Goal: Information Seeking & Learning: Learn about a topic

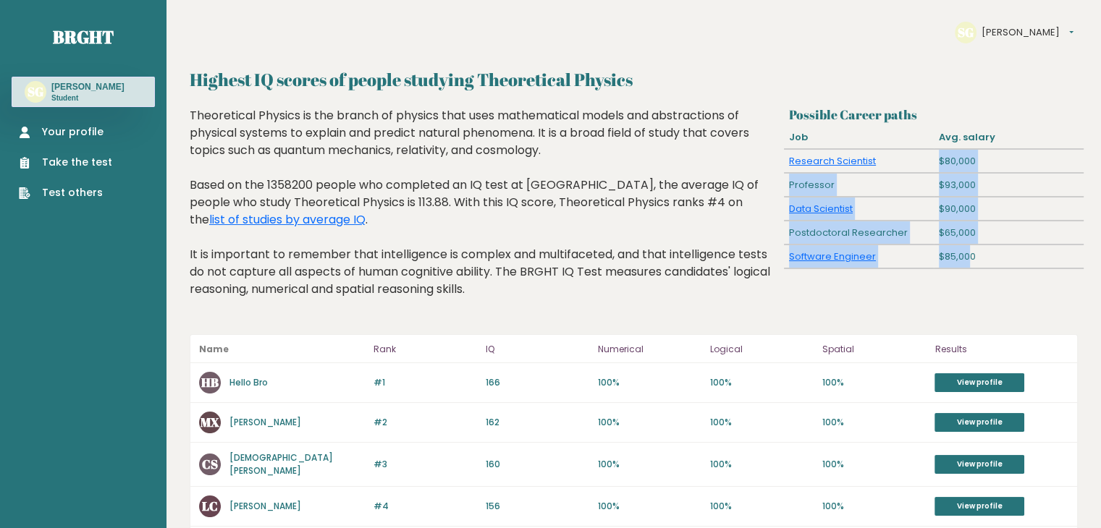
drag, startPoint x: 897, startPoint y: 153, endPoint x: 970, endPoint y: 273, distance: 140.6
click at [970, 273] on div "Possible Career paths Job Avg. salary Research Scientist $80,000 Professor $93,…" at bounding box center [934, 213] width 300 height 213
drag, startPoint x: 927, startPoint y: 132, endPoint x: 1010, endPoint y: 278, distance: 167.6
click at [1010, 278] on div "Possible Career paths Job Avg. salary Research Scientist $80,000 Professor $93,…" at bounding box center [934, 213] width 300 height 213
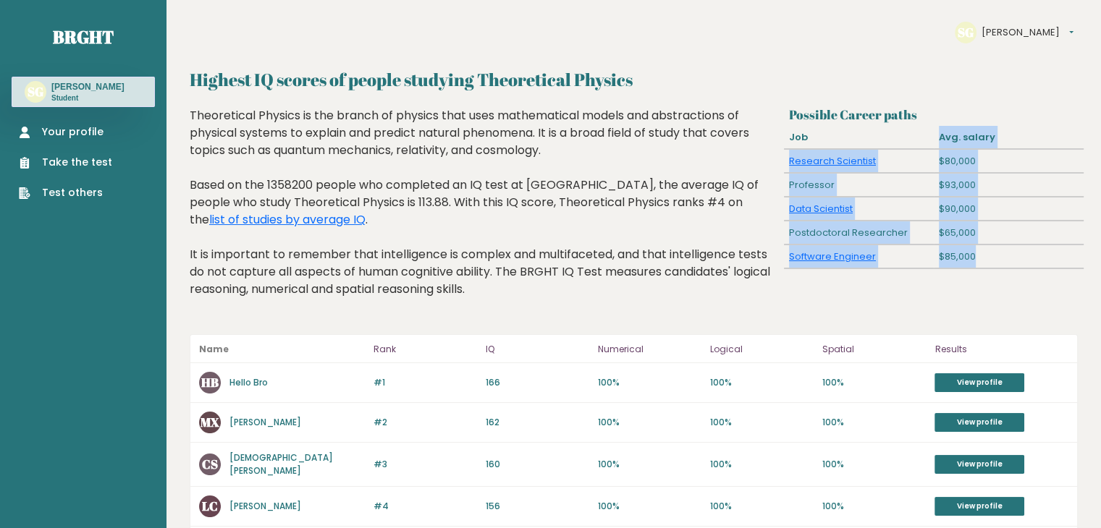
click at [1010, 278] on div "Possible Career paths Job Avg. salary Research Scientist $80,000 Professor $93,…" at bounding box center [934, 213] width 300 height 213
drag, startPoint x: 917, startPoint y: 179, endPoint x: 985, endPoint y: 270, distance: 114.2
click at [985, 270] on div "Possible Career paths Job Avg. salary Research Scientist $80,000 Professor $93,…" at bounding box center [934, 213] width 300 height 213
drag, startPoint x: 946, startPoint y: 154, endPoint x: 978, endPoint y: 258, distance: 108.9
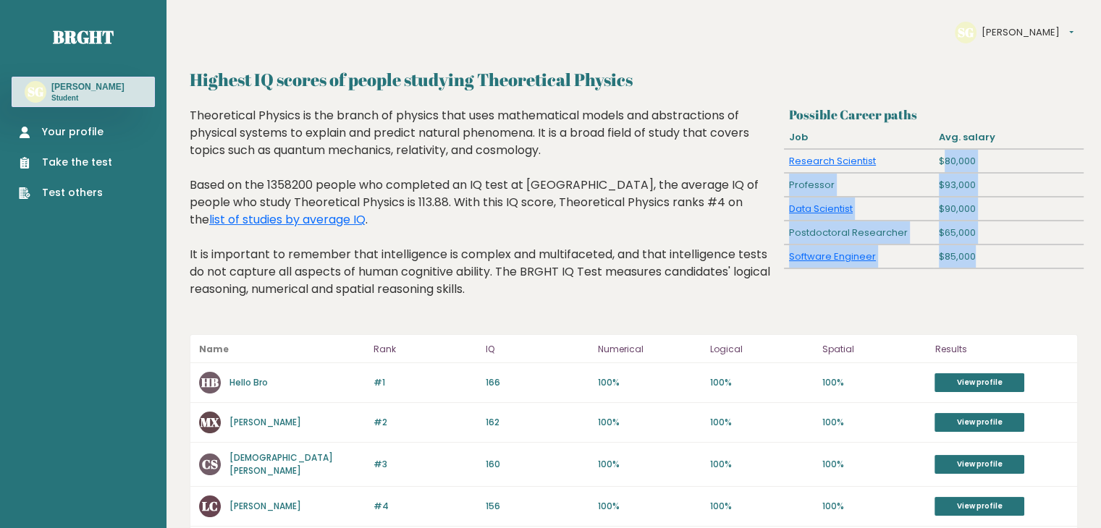
click at [978, 258] on div "Possible Career paths Job Avg. salary Research Scientist $80,000 Professor $93,…" at bounding box center [934, 213] width 300 height 213
click at [978, 258] on div "$85,000" at bounding box center [1008, 256] width 150 height 23
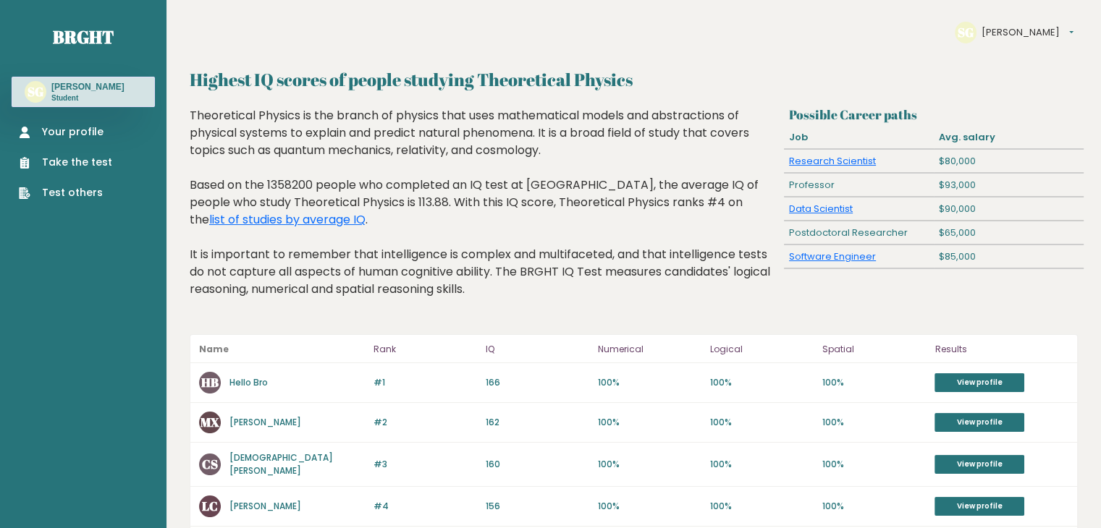
click at [938, 166] on div "$80,000" at bounding box center [1008, 161] width 150 height 23
click at [275, 114] on div "Theoretical Physics is the branch of physics that uses mathematical models and …" at bounding box center [484, 213] width 588 height 213
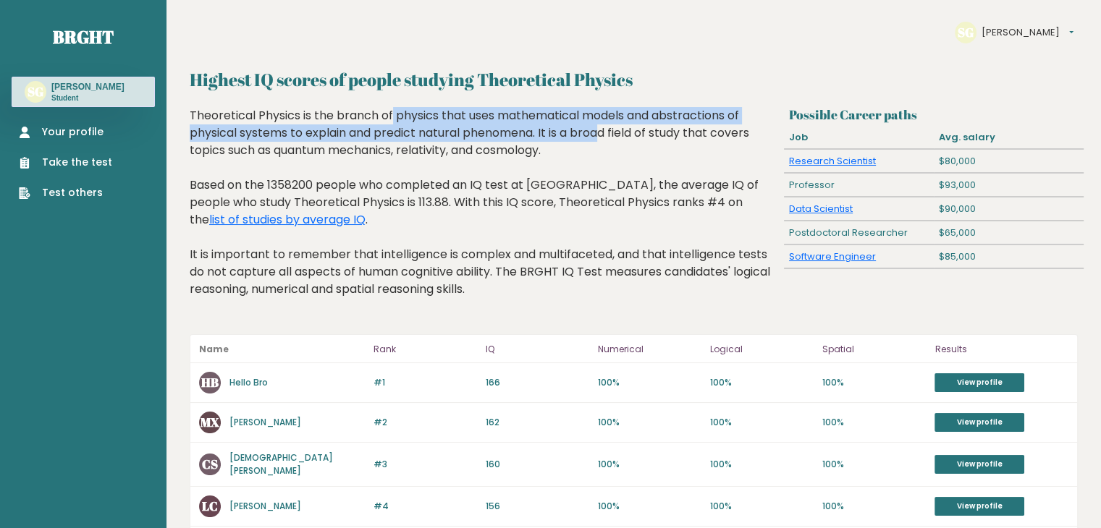
drag, startPoint x: 275, startPoint y: 114, endPoint x: 454, endPoint y: 131, distance: 179.6
click at [454, 131] on div "Theoretical Physics is the branch of physics that uses mathematical models and …" at bounding box center [484, 213] width 588 height 213
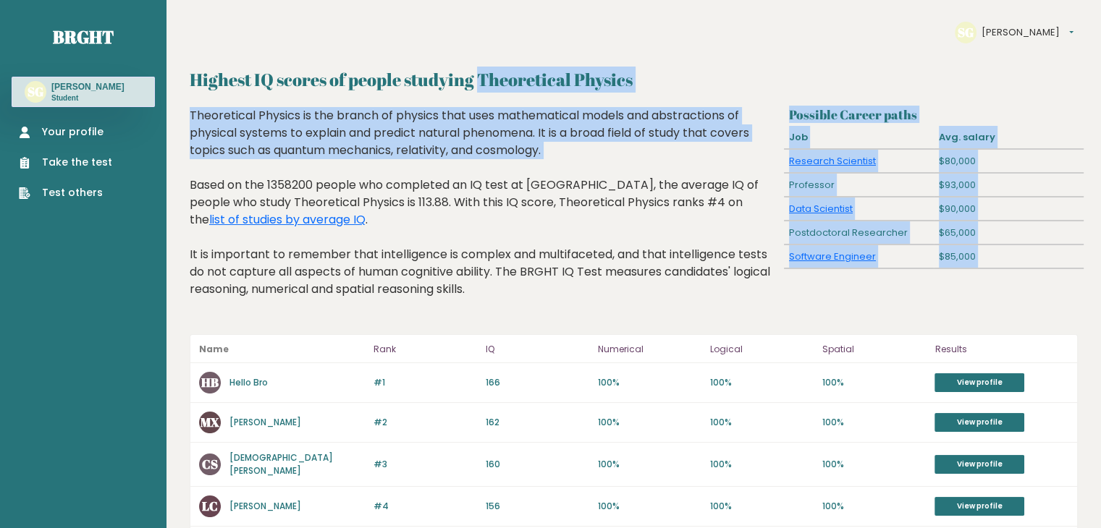
drag, startPoint x: 352, startPoint y: 90, endPoint x: 462, endPoint y: 164, distance: 132.4
click at [462, 164] on div "Theoretical Physics is the branch of physics that uses mathematical models and …" at bounding box center [484, 213] width 588 height 213
drag, startPoint x: 362, startPoint y: 129, endPoint x: 472, endPoint y: 153, distance: 112.7
click at [472, 153] on div "Theoretical Physics is the branch of physics that uses mathematical models and …" at bounding box center [484, 213] width 588 height 213
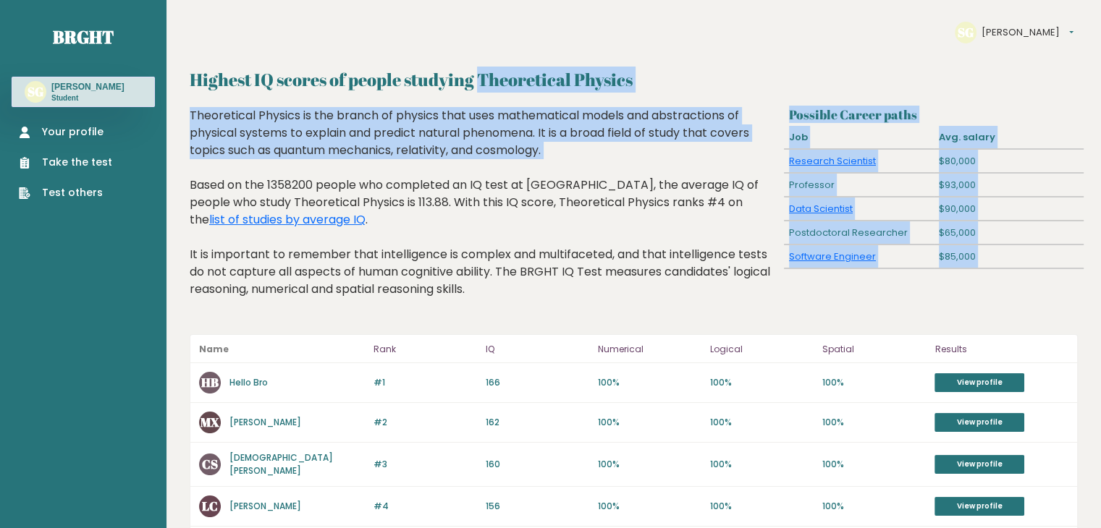
click at [472, 153] on div "Theoretical Physics is the branch of physics that uses mathematical models and …" at bounding box center [484, 213] width 588 height 213
drag, startPoint x: 463, startPoint y: 153, endPoint x: 496, endPoint y: 166, distance: 35.7
click at [496, 166] on div "Theoretical Physics is the branch of physics that uses mathematical models and …" at bounding box center [484, 213] width 588 height 213
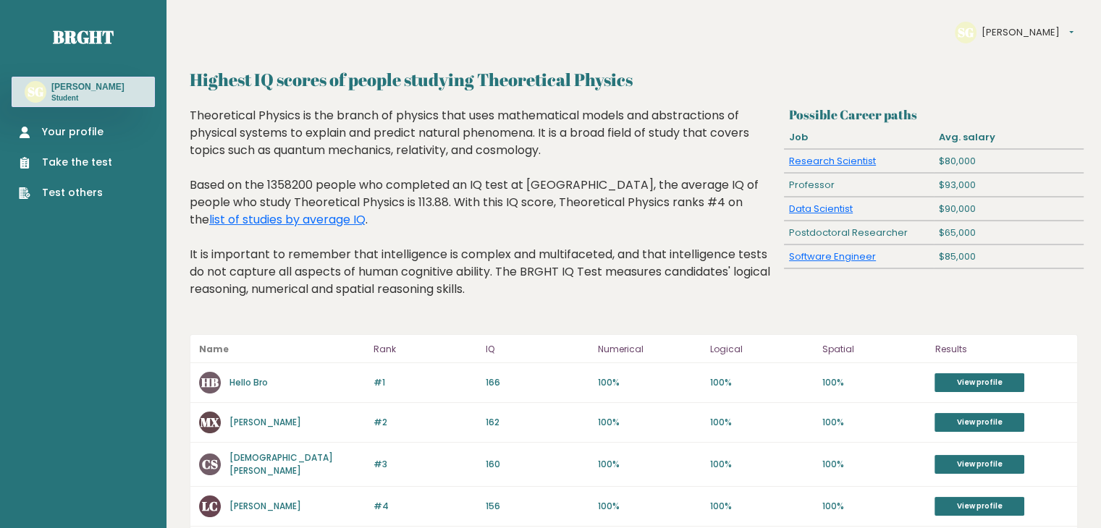
click at [449, 160] on div "Theoretical Physics is the branch of physics that uses mathematical models and …" at bounding box center [484, 213] width 588 height 213
